Goal: Find specific page/section: Find specific page/section

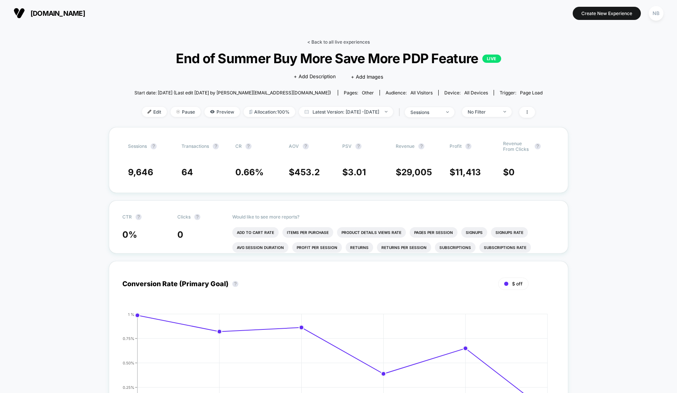
click at [310, 43] on link "< Back to all live experiences" at bounding box center [338, 42] width 62 height 6
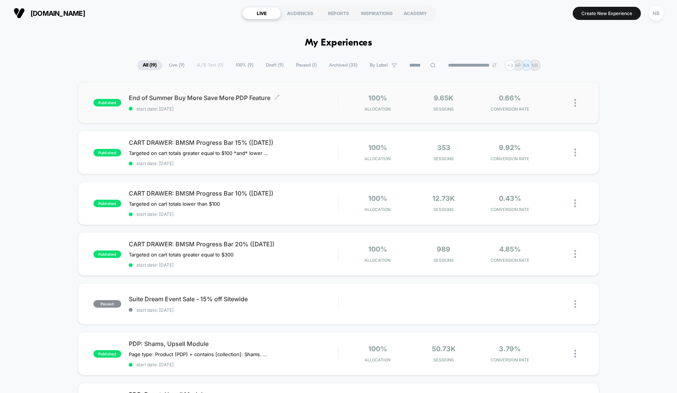
click at [310, 103] on div "End of Summer Buy More Save More PDP Feature Click to edit experience details C…" at bounding box center [233, 103] width 209 height 18
